Goal: Check status: Check status

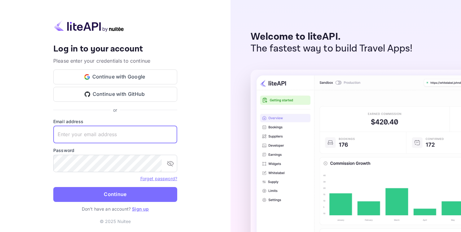
paste input "[EMAIL_ADDRESS][DOMAIN_NAME]"
type input "[EMAIL_ADDRESS][DOMAIN_NAME]"
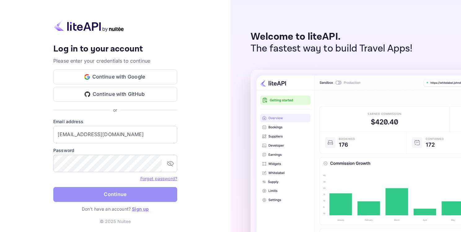
click at [126, 199] on button "Continue" at bounding box center [115, 194] width 124 height 15
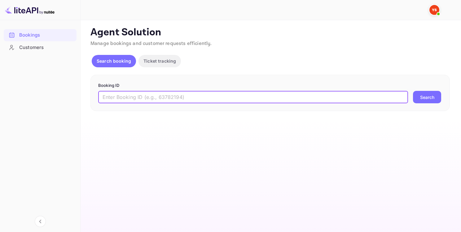
paste input "8190065"
type input "8190065"
click at [430, 96] on button "Search" at bounding box center [427, 97] width 28 height 12
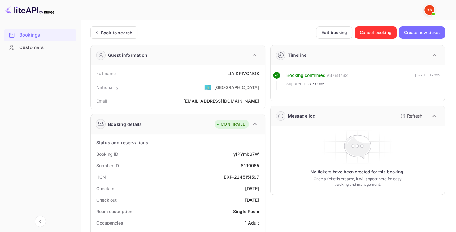
click at [248, 164] on div "8190065" at bounding box center [250, 165] width 19 height 7
copy div "8190065"
drag, startPoint x: 227, startPoint y: 74, endPoint x: 261, endPoint y: 70, distance: 34.9
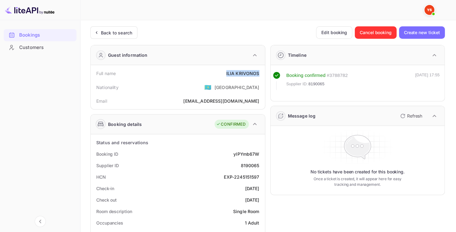
click at [261, 70] on div "Full name [PERSON_NAME]" at bounding box center [177, 73] width 169 height 11
copy div "[PERSON_NAME]"
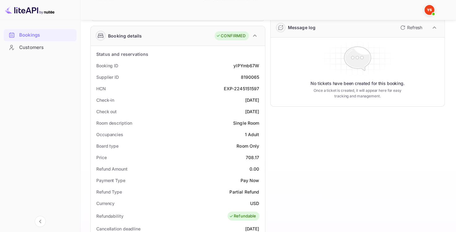
scroll to position [93, 0]
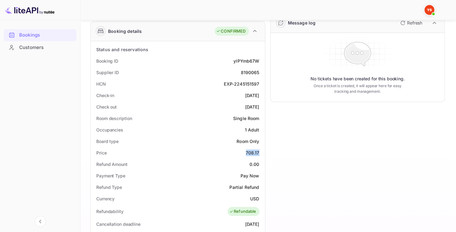
drag, startPoint x: 244, startPoint y: 153, endPoint x: 261, endPoint y: 154, distance: 16.4
click at [261, 154] on div "Price 708.17" at bounding box center [177, 152] width 169 height 11
copy div "708.17"
